Goal: Task Accomplishment & Management: Use online tool/utility

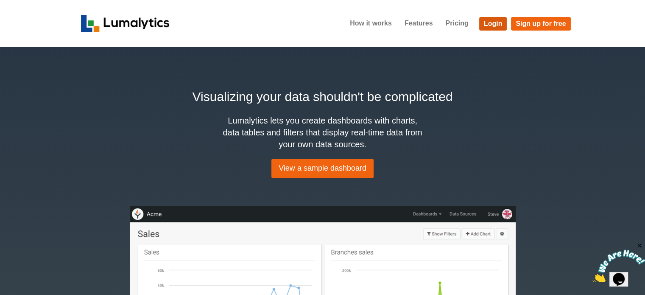
click at [491, 23] on link "Login" at bounding box center [493, 24] width 28 height 14
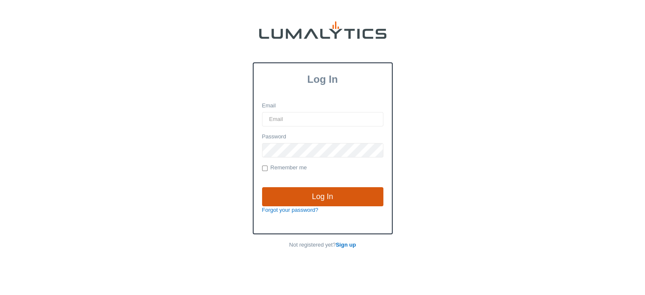
type input "[EMAIL_ADDRESS][DOMAIN_NAME]"
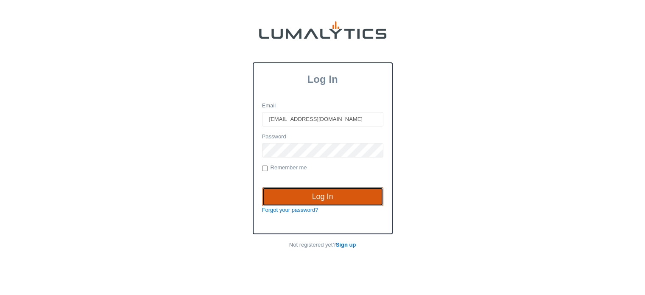
click at [325, 192] on input "Log In" at bounding box center [322, 197] width 121 height 20
